Goal: Information Seeking & Learning: Learn about a topic

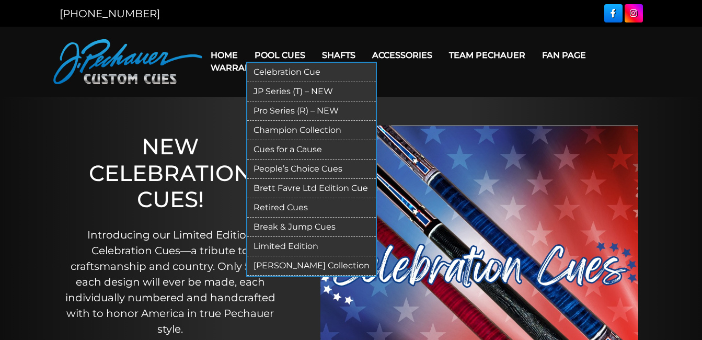
click at [291, 209] on link "Retired Cues" at bounding box center [311, 207] width 129 height 19
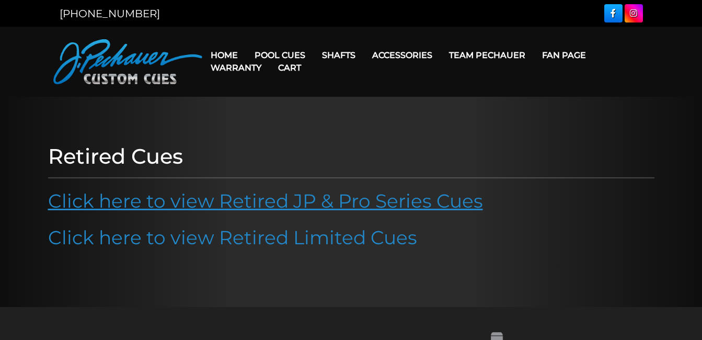
click at [307, 201] on link "Click here to view Retired JP & Pro Series Cues" at bounding box center [265, 200] width 435 height 23
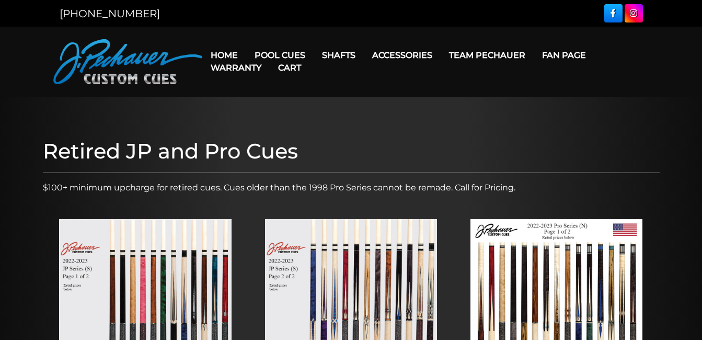
scroll to position [297, 0]
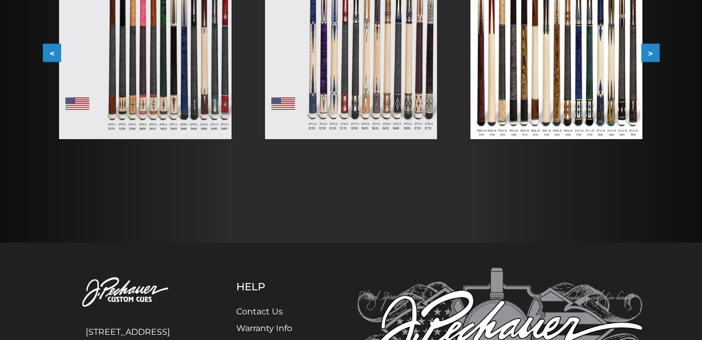
click at [653, 57] on button ">" at bounding box center [650, 53] width 18 height 18
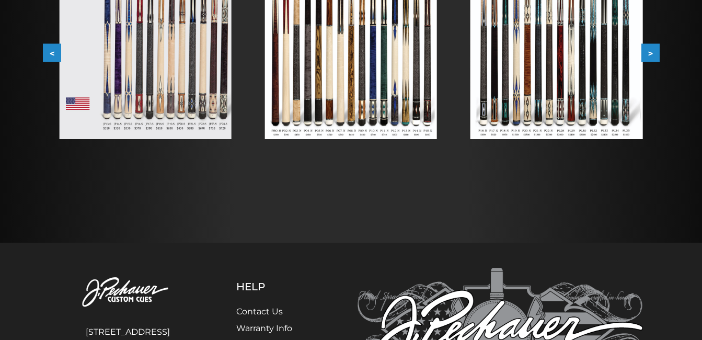
click at [653, 57] on button ">" at bounding box center [650, 53] width 18 height 18
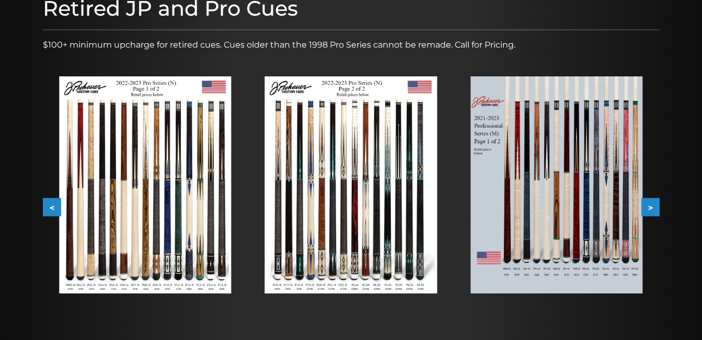
scroll to position [160, 0]
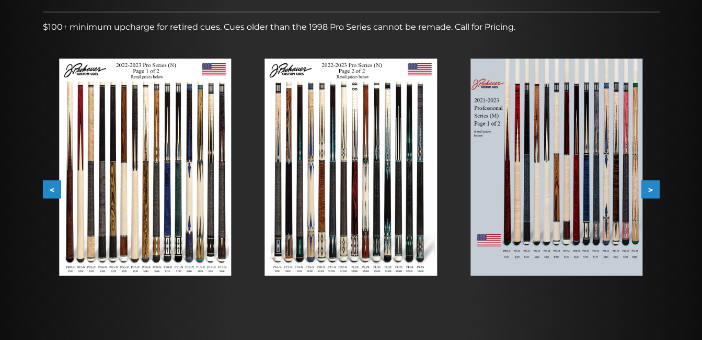
click at [649, 187] on button ">" at bounding box center [650, 189] width 18 height 18
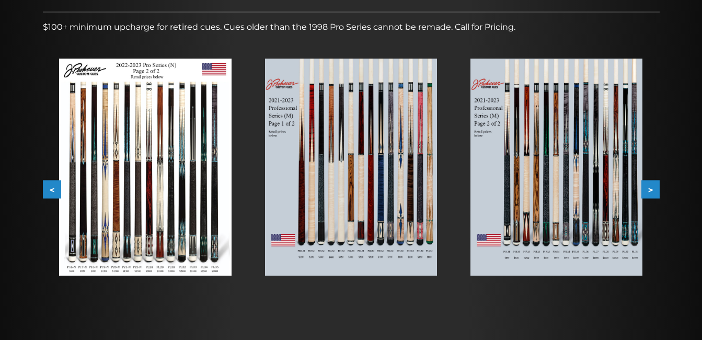
click at [649, 187] on button ">" at bounding box center [650, 189] width 18 height 18
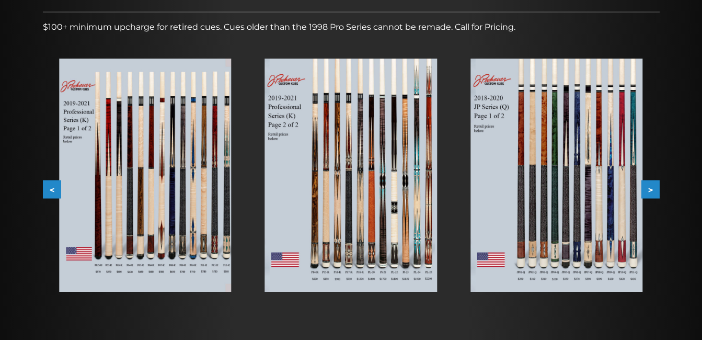
click at [650, 187] on button ">" at bounding box center [650, 189] width 18 height 18
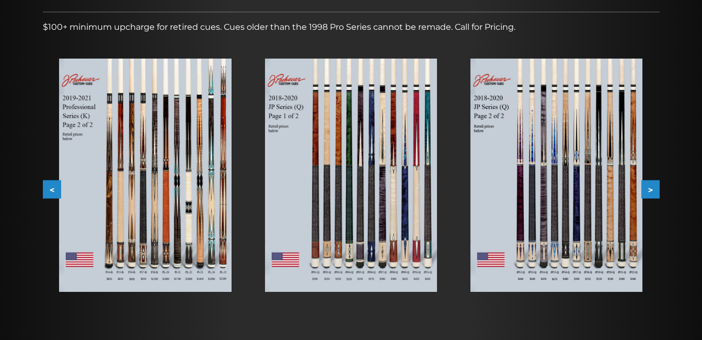
click at [650, 187] on button ">" at bounding box center [650, 189] width 18 height 18
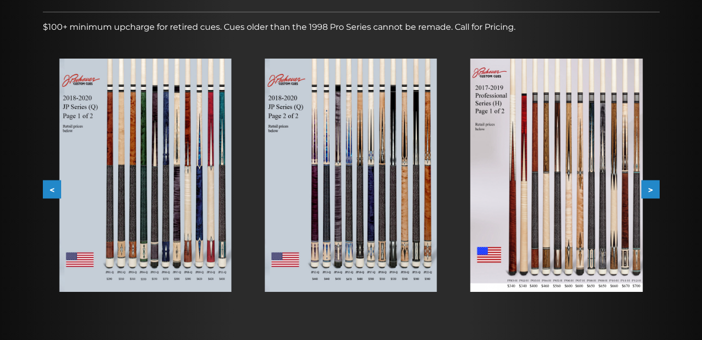
click at [650, 187] on button ">" at bounding box center [650, 189] width 18 height 18
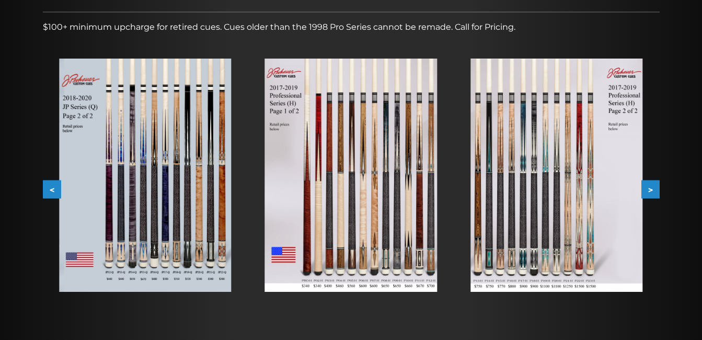
click at [650, 187] on button ">" at bounding box center [650, 189] width 18 height 18
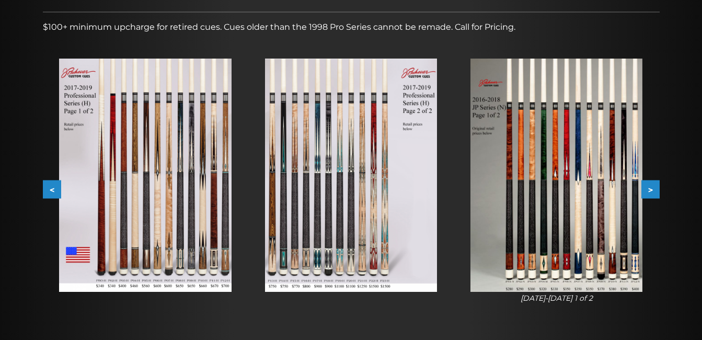
click at [650, 187] on button ">" at bounding box center [650, 189] width 18 height 18
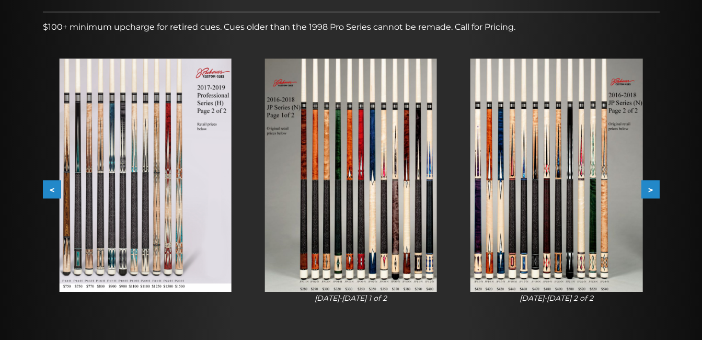
click at [650, 187] on button ">" at bounding box center [650, 189] width 18 height 18
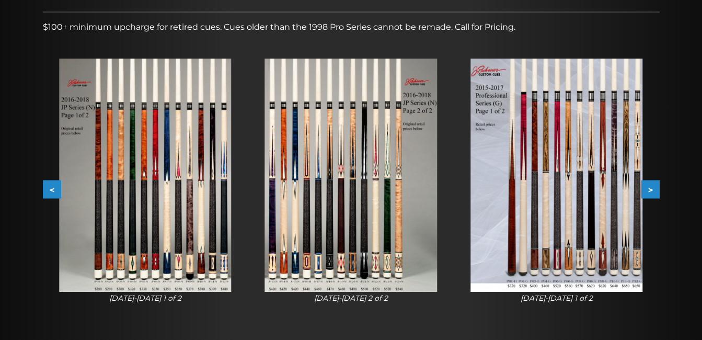
click at [651, 186] on button ">" at bounding box center [650, 189] width 18 height 18
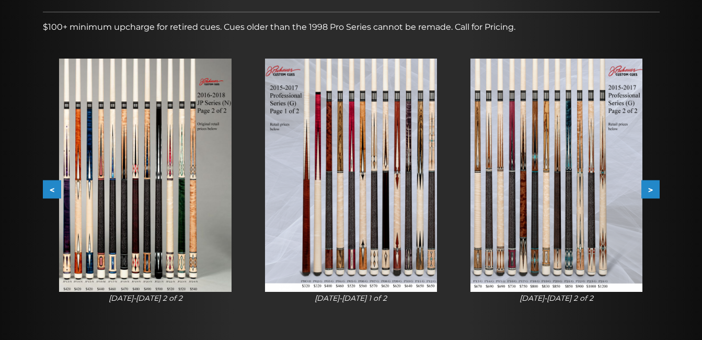
click at [651, 186] on button ">" at bounding box center [650, 189] width 18 height 18
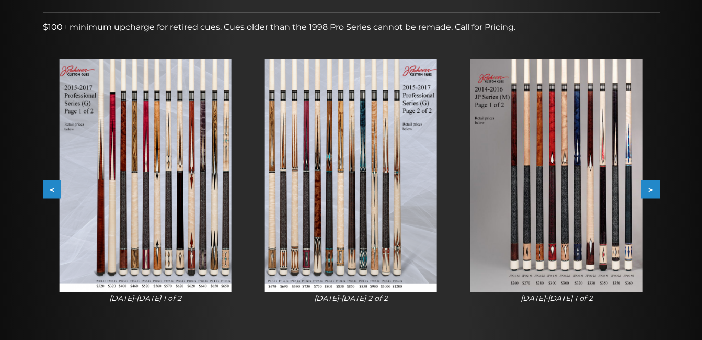
click at [653, 190] on button ">" at bounding box center [650, 189] width 18 height 18
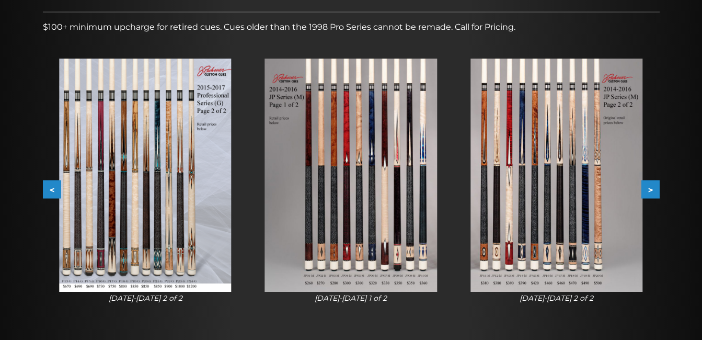
click at [653, 190] on button ">" at bounding box center [650, 189] width 18 height 18
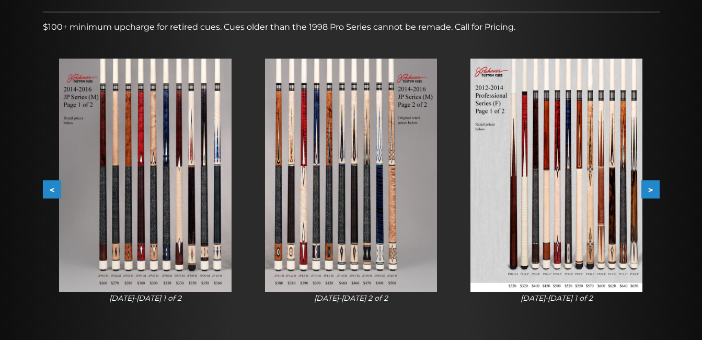
click at [653, 190] on button ">" at bounding box center [650, 189] width 18 height 18
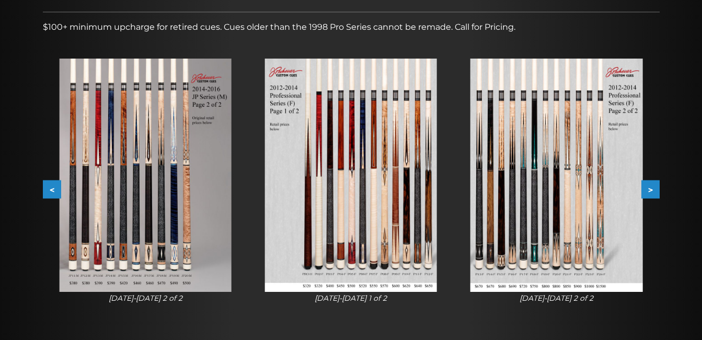
click at [653, 190] on button ">" at bounding box center [650, 189] width 18 height 18
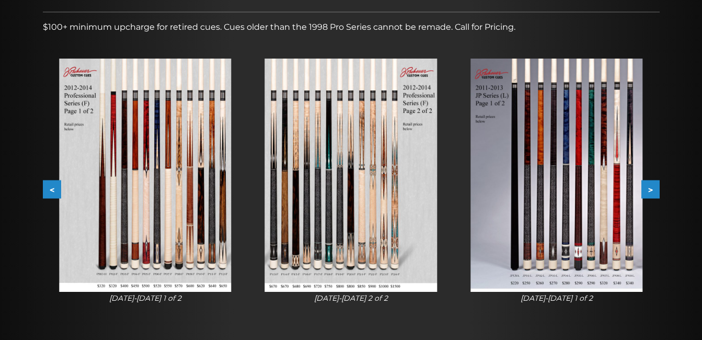
click at [653, 190] on button ">" at bounding box center [650, 189] width 18 height 18
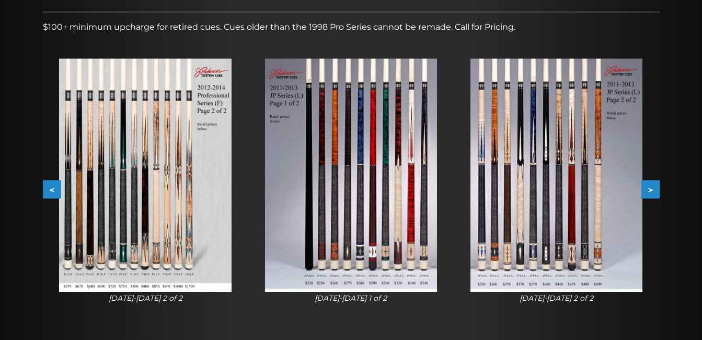
click at [653, 190] on button ">" at bounding box center [650, 189] width 18 height 18
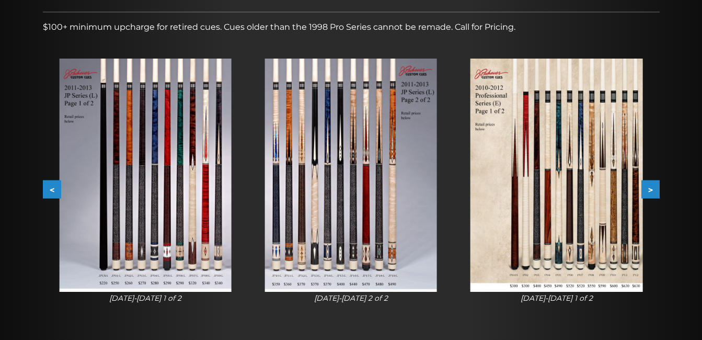
click at [653, 190] on button ">" at bounding box center [650, 189] width 18 height 18
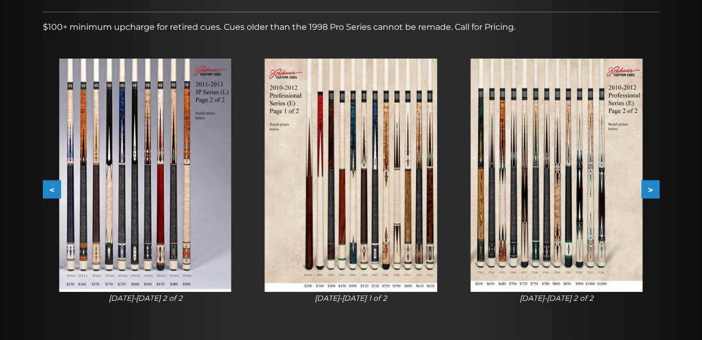
click at [653, 190] on button ">" at bounding box center [650, 189] width 18 height 18
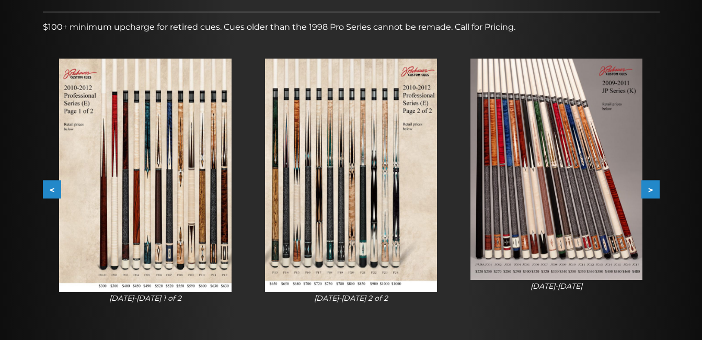
click at [653, 190] on button ">" at bounding box center [650, 189] width 18 height 18
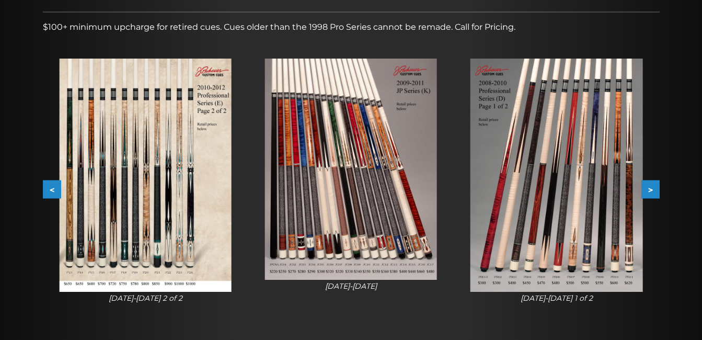
click at [653, 190] on button ">" at bounding box center [650, 189] width 18 height 18
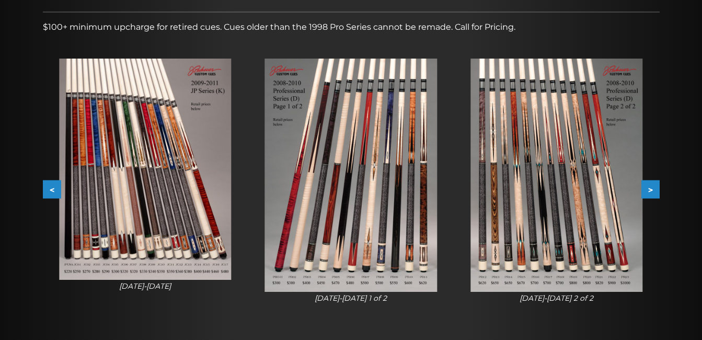
click at [653, 190] on button ">" at bounding box center [650, 189] width 18 height 18
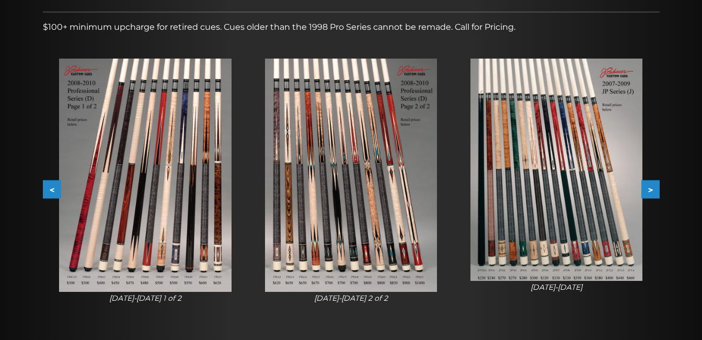
click at [653, 190] on button ">" at bounding box center [650, 189] width 18 height 18
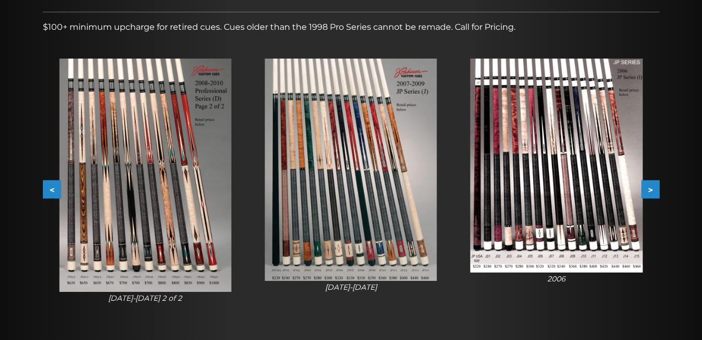
click at [655, 187] on button ">" at bounding box center [650, 189] width 18 height 18
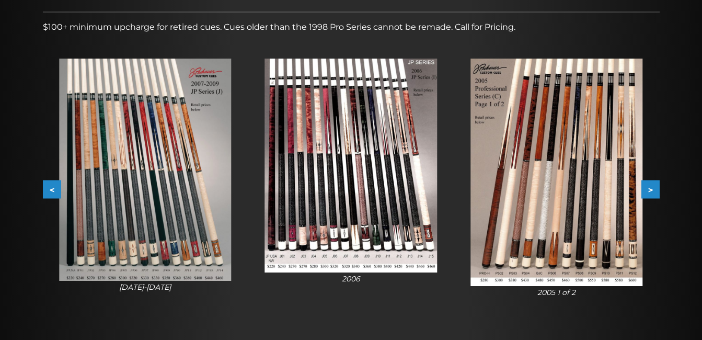
click at [655, 187] on button ">" at bounding box center [650, 189] width 18 height 18
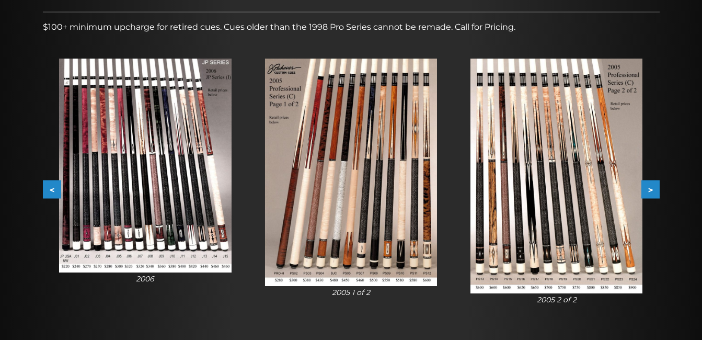
drag, startPoint x: 539, startPoint y: 188, endPoint x: 529, endPoint y: 174, distance: 17.6
click at [529, 174] on img at bounding box center [556, 176] width 172 height 235
